Goal: Information Seeking & Learning: Learn about a topic

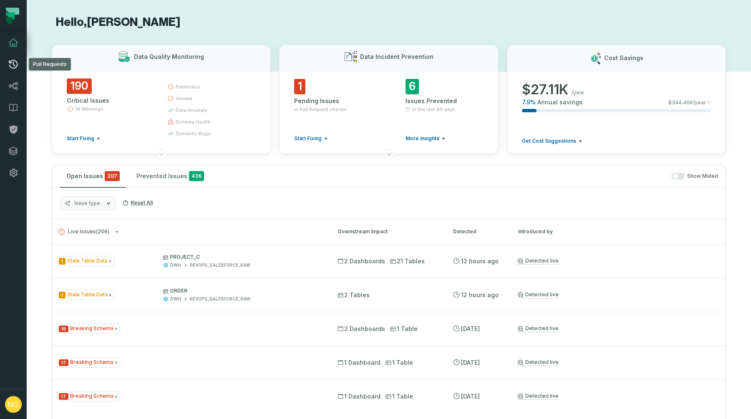
click at [11, 68] on icon at bounding box center [13, 64] width 9 height 9
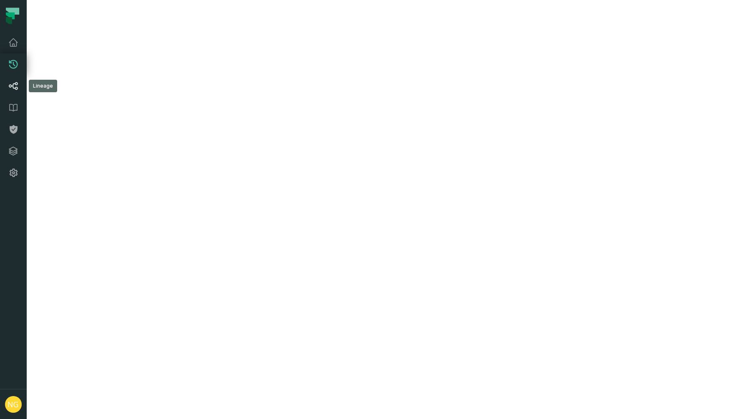
click at [16, 84] on icon at bounding box center [13, 86] width 9 height 8
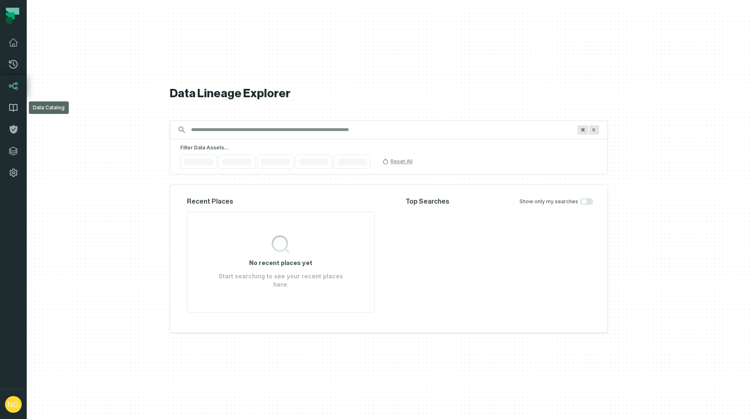
click at [8, 113] on link "Data Catalog" at bounding box center [13, 108] width 27 height 22
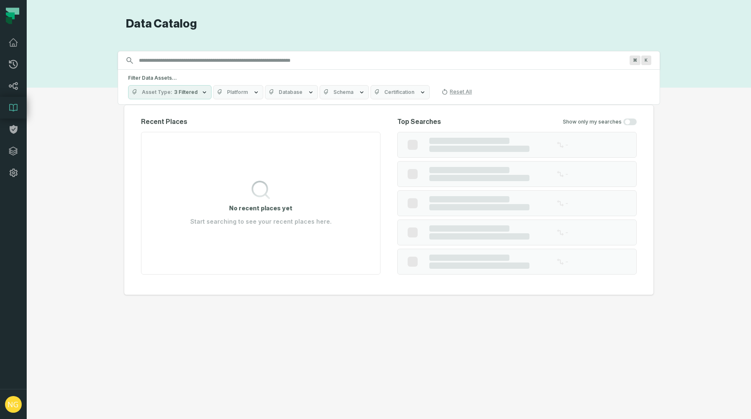
click at [10, 109] on icon at bounding box center [13, 108] width 10 height 10
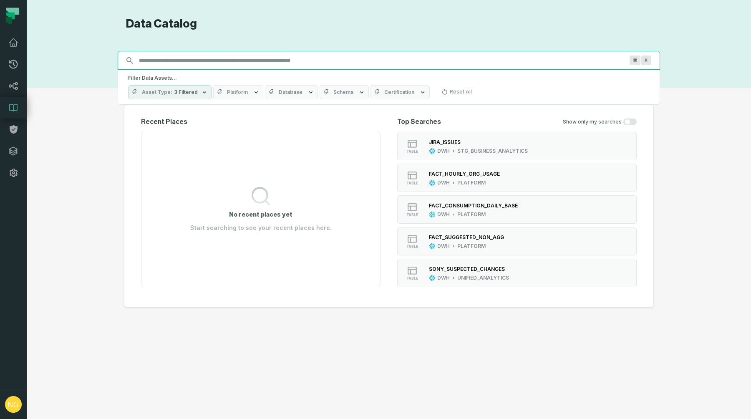
click at [168, 64] on input "Discovery Provider cmdk menu" at bounding box center [381, 60] width 495 height 13
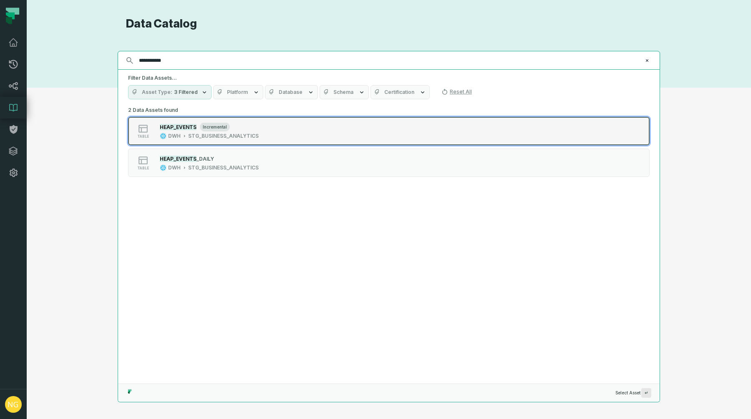
type input "**********"
click at [191, 124] on mark "HEAP_EVENTS" at bounding box center [178, 127] width 37 height 6
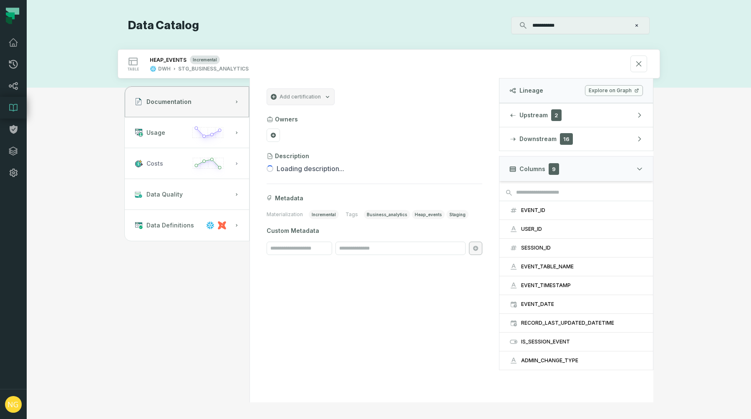
click at [170, 167] on button "Costs" at bounding box center [187, 163] width 124 height 31
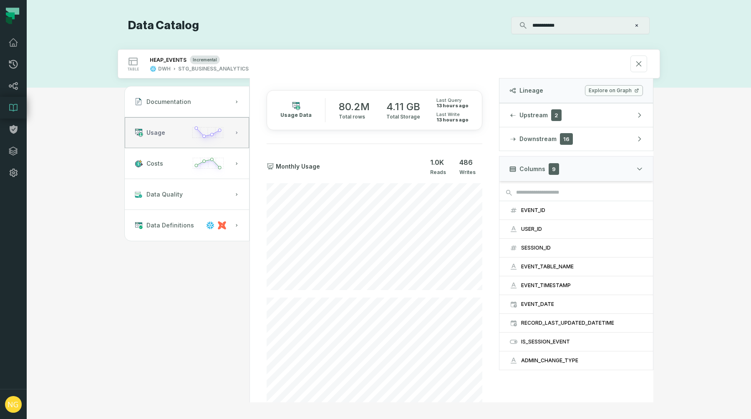
click at [171, 131] on button "Usage" at bounding box center [187, 132] width 124 height 31
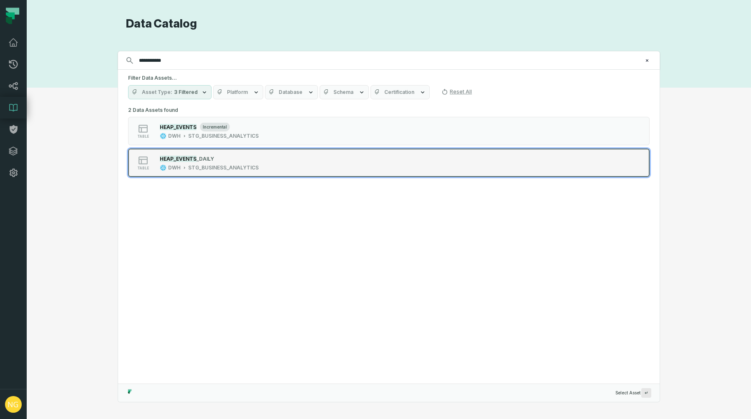
click at [299, 171] on div "table HEAP_EVENTS _DAILY DWH STG_BUSINESS_ANALYTICS" at bounding box center [234, 162] width 209 height 17
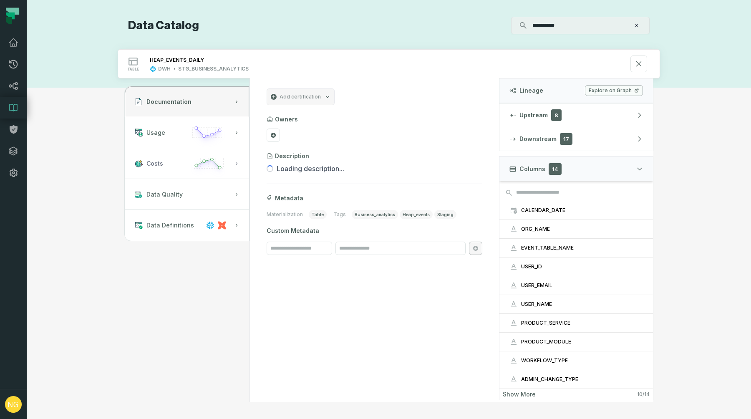
click at [178, 168] on button "Costs" at bounding box center [187, 163] width 124 height 31
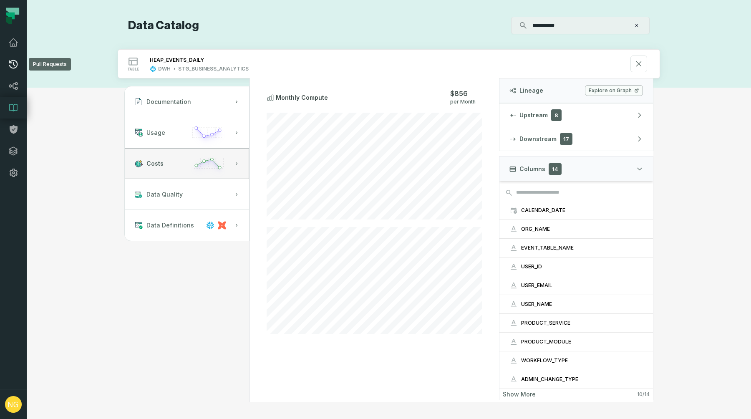
click at [17, 58] on link "Pull Requests" at bounding box center [13, 64] width 27 height 22
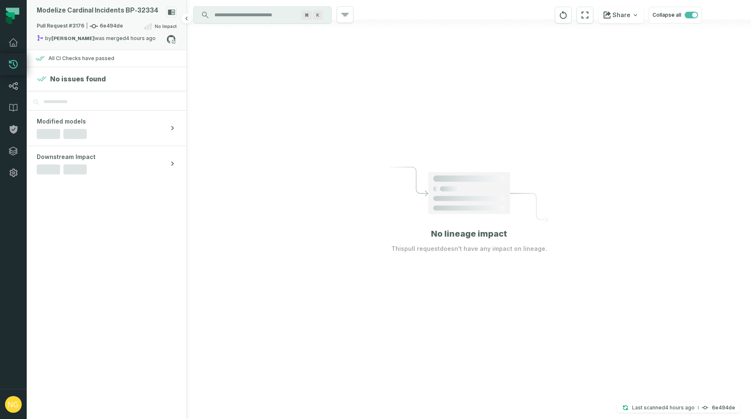
click at [120, 13] on div "Modelize Cardinal Incidents BP- 32334" at bounding box center [98, 11] width 122 height 8
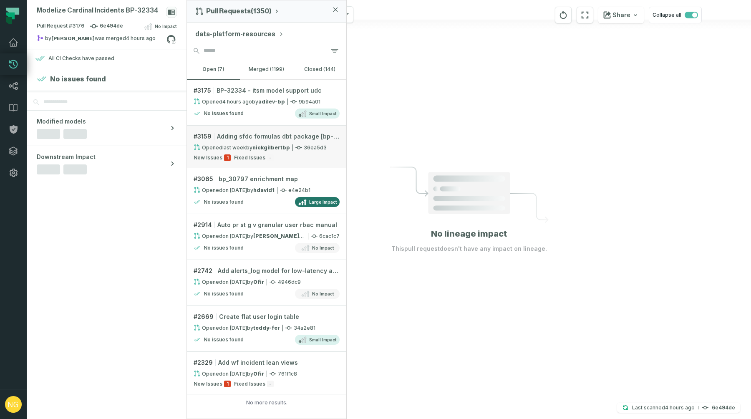
click at [289, 153] on link "# 3159 Adding sfdc formulas dbt package [bp-dp-deployed] Opened [DATE] 1:10:21 …" at bounding box center [266, 147] width 159 height 43
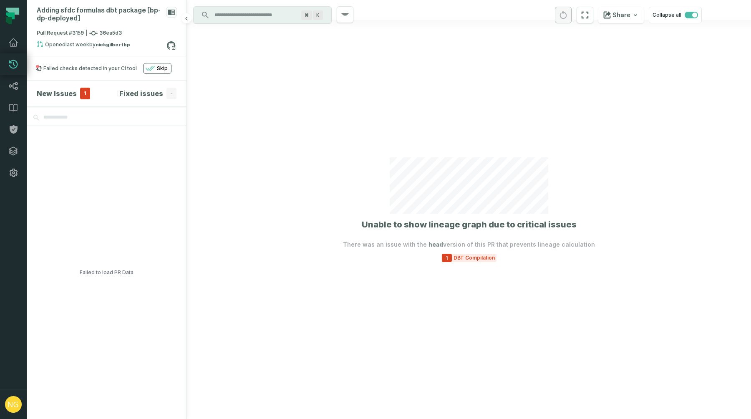
click at [73, 87] on section "New Issues 1 Fixed issues -" at bounding box center [107, 93] width 160 height 25
click at [70, 93] on h4 "New Issues" at bounding box center [57, 93] width 40 height 10
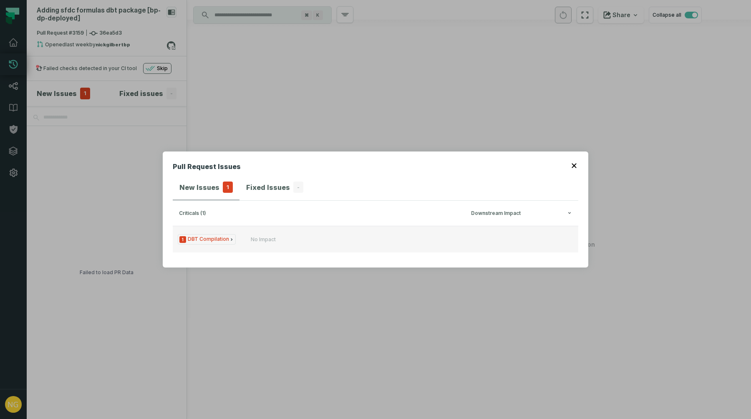
click at [214, 236] on span "1 DBT Compilation" at bounding box center [207, 239] width 58 height 10
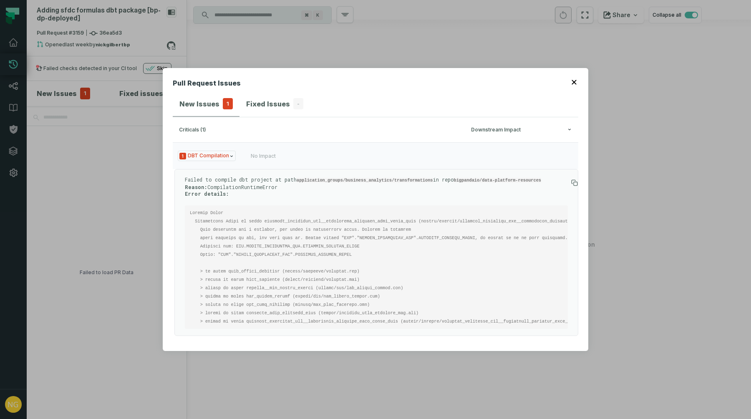
click at [573, 80] on icon "button" at bounding box center [573, 82] width 5 height 5
